Goal: Browse casually

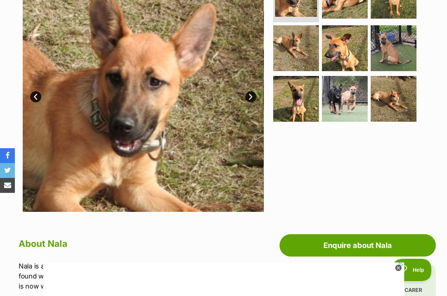
click at [247, 94] on link "Next" at bounding box center [251, 96] width 11 height 11
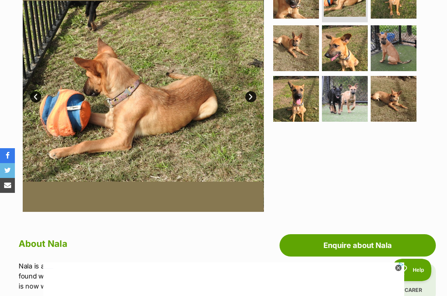
click at [247, 94] on link "Next" at bounding box center [251, 96] width 11 height 11
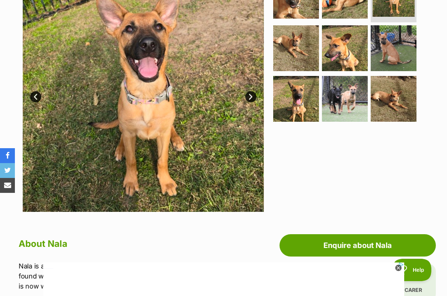
click at [247, 94] on link "Next" at bounding box center [251, 96] width 11 height 11
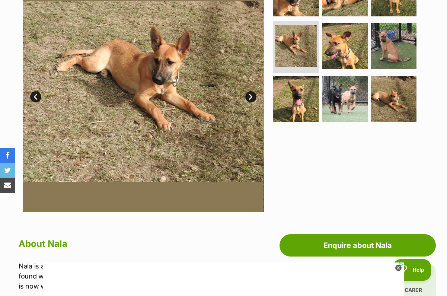
click at [247, 94] on link "Next" at bounding box center [251, 96] width 11 height 11
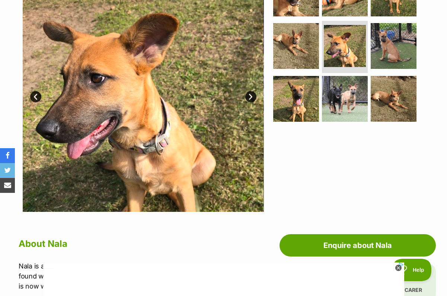
click at [247, 94] on link "Next" at bounding box center [251, 96] width 11 height 11
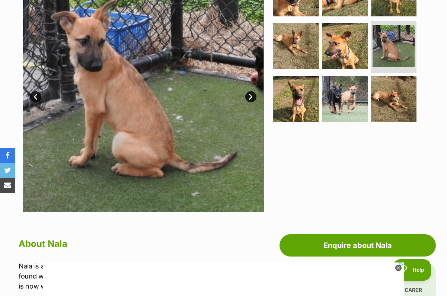
click at [247, 93] on link "Next" at bounding box center [251, 96] width 11 height 11
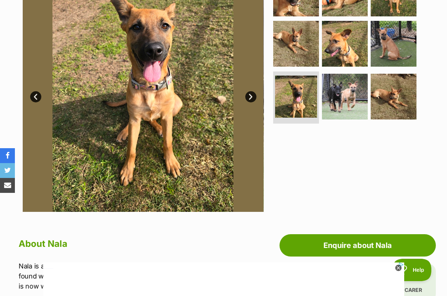
click at [247, 93] on link "Next" at bounding box center [251, 96] width 11 height 11
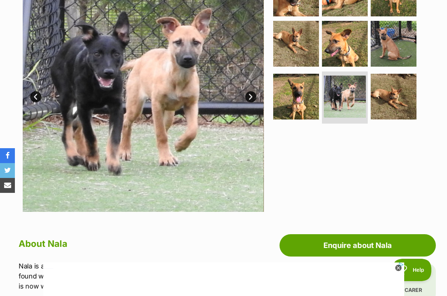
click at [247, 93] on link "Next" at bounding box center [251, 96] width 11 height 11
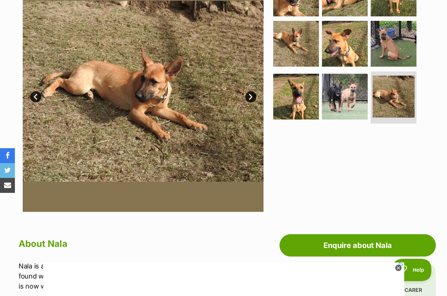
click at [247, 93] on link "Next" at bounding box center [251, 96] width 11 height 11
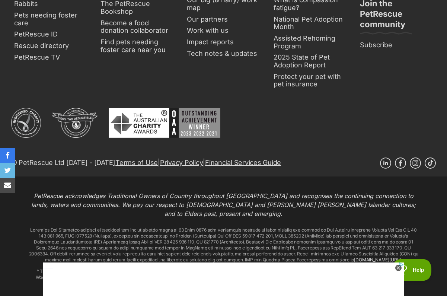
scroll to position [1419, 0]
click at [398, 266] on icon at bounding box center [399, 268] width 6 height 6
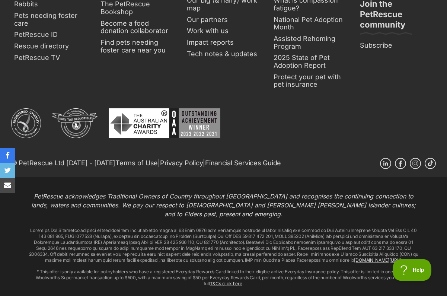
scroll to position [940, 0]
